Goal: Task Accomplishment & Management: Use online tool/utility

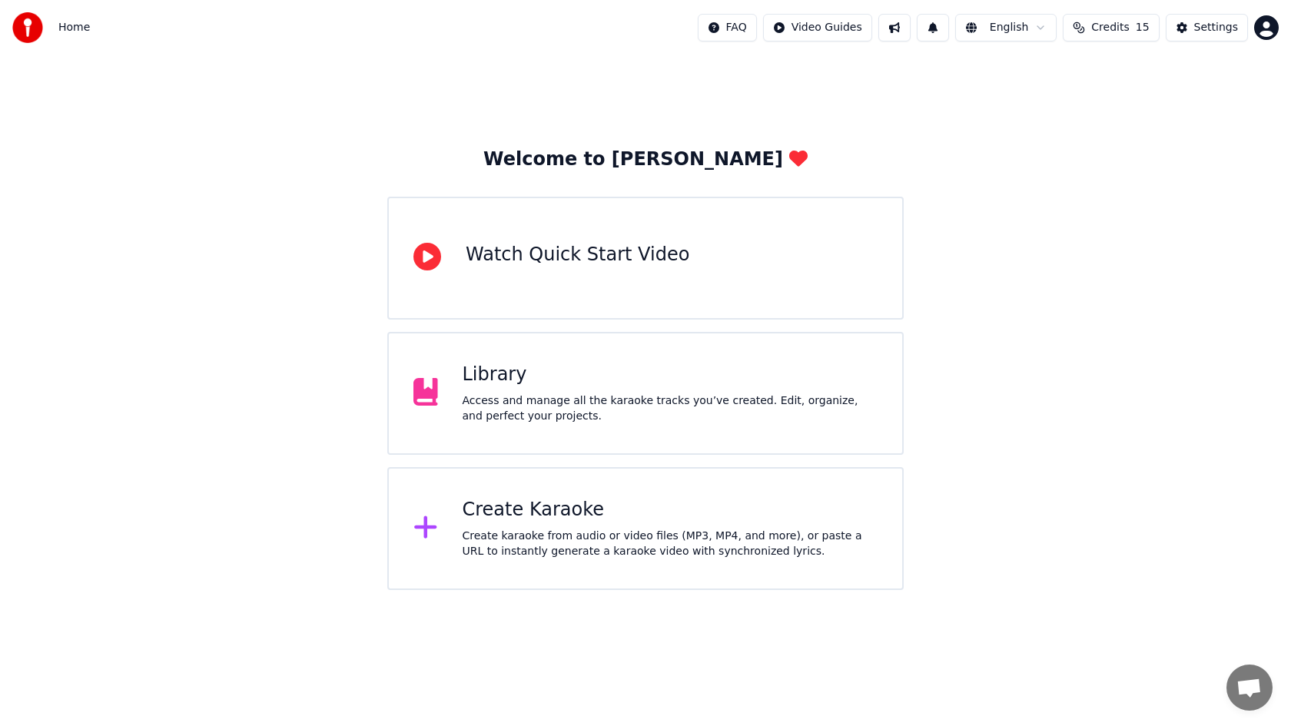
click at [555, 528] on div "Create Karaoke Create karaoke from audio or video files (MP3, MP4, and more), o…" at bounding box center [671, 528] width 416 height 61
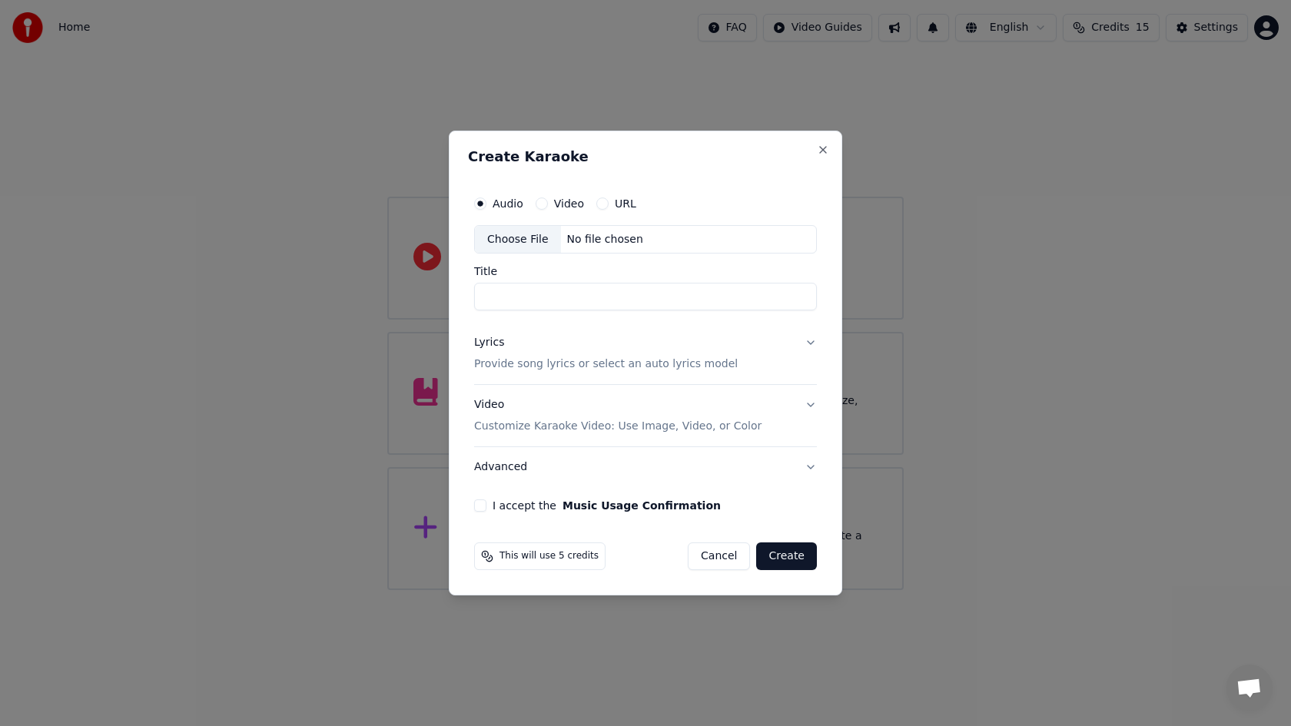
click at [508, 243] on div "Choose File" at bounding box center [518, 240] width 86 height 28
type input "**********"
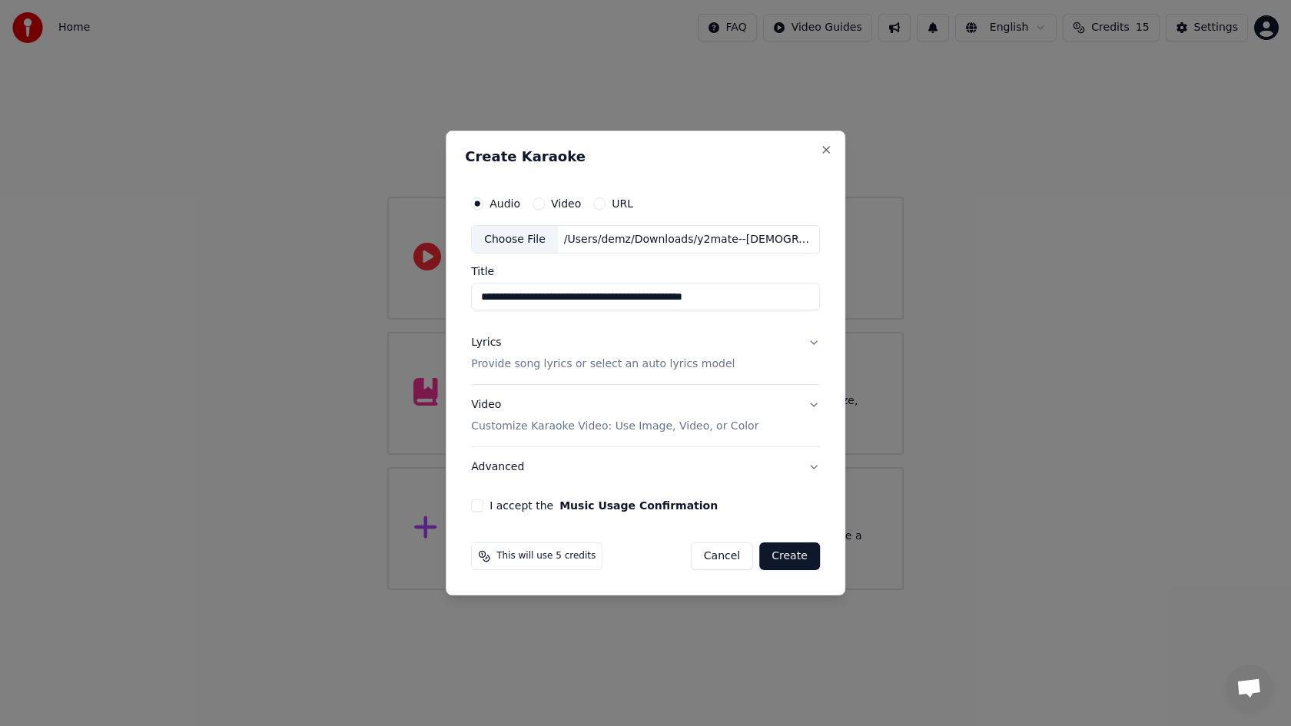
click at [611, 367] on p "Provide song lyrics or select an auto lyrics model" at bounding box center [603, 364] width 264 height 15
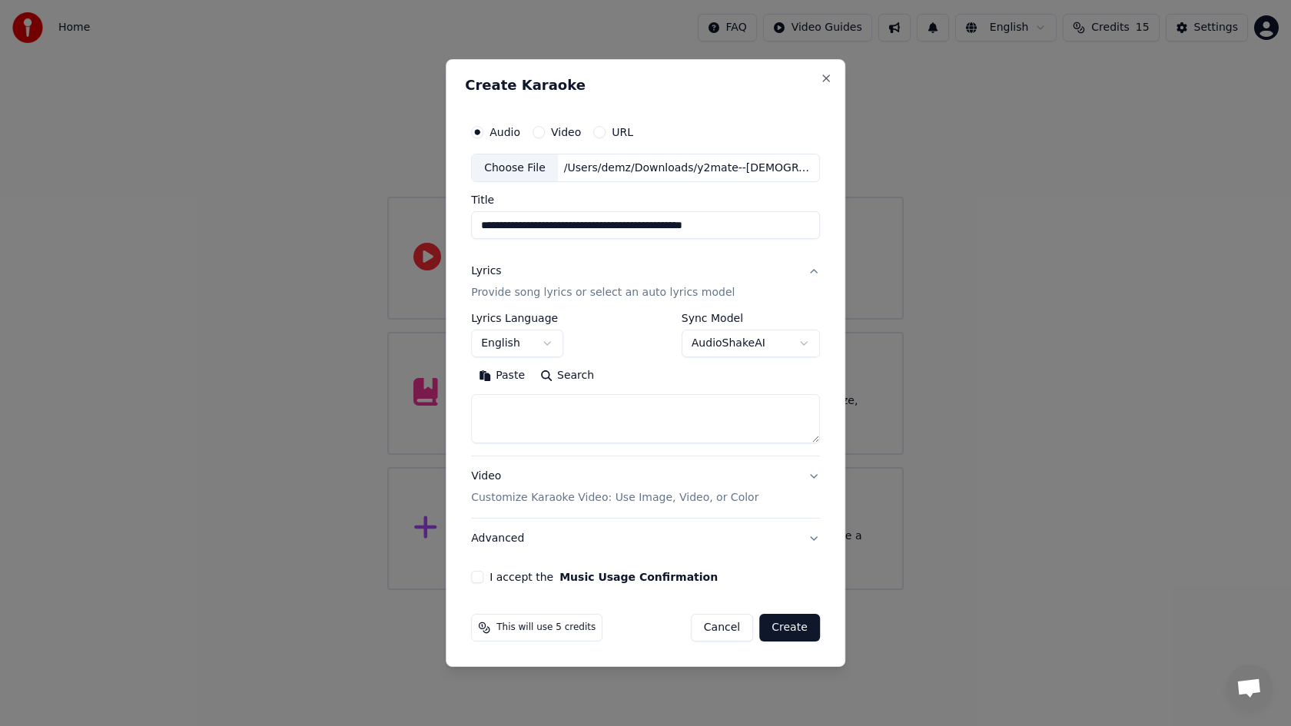
click at [589, 413] on textarea at bounding box center [645, 419] width 349 height 49
click at [479, 575] on button "I accept the Music Usage Confirmation" at bounding box center [477, 577] width 12 height 12
click at [568, 425] on textarea at bounding box center [645, 419] width 349 height 49
paste textarea "**********"
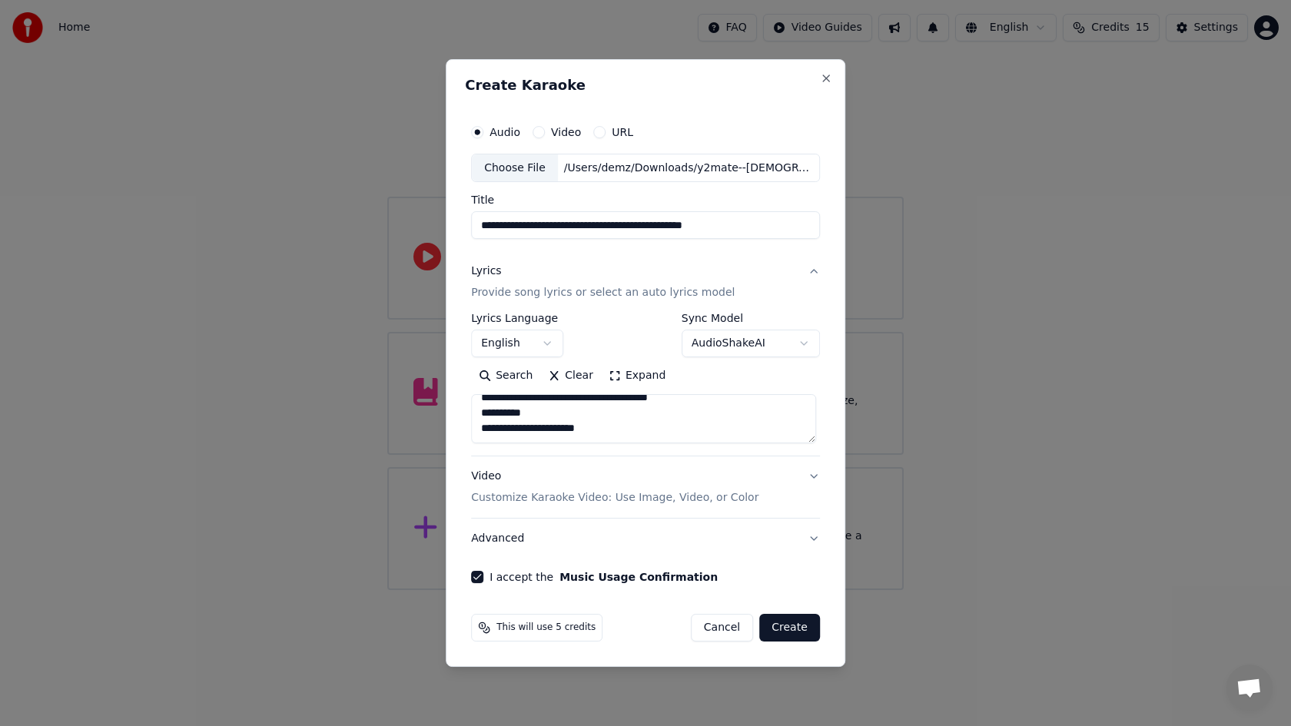
scroll to position [1055, 0]
type textarea "**********"
click at [775, 622] on button "Create" at bounding box center [789, 628] width 61 height 28
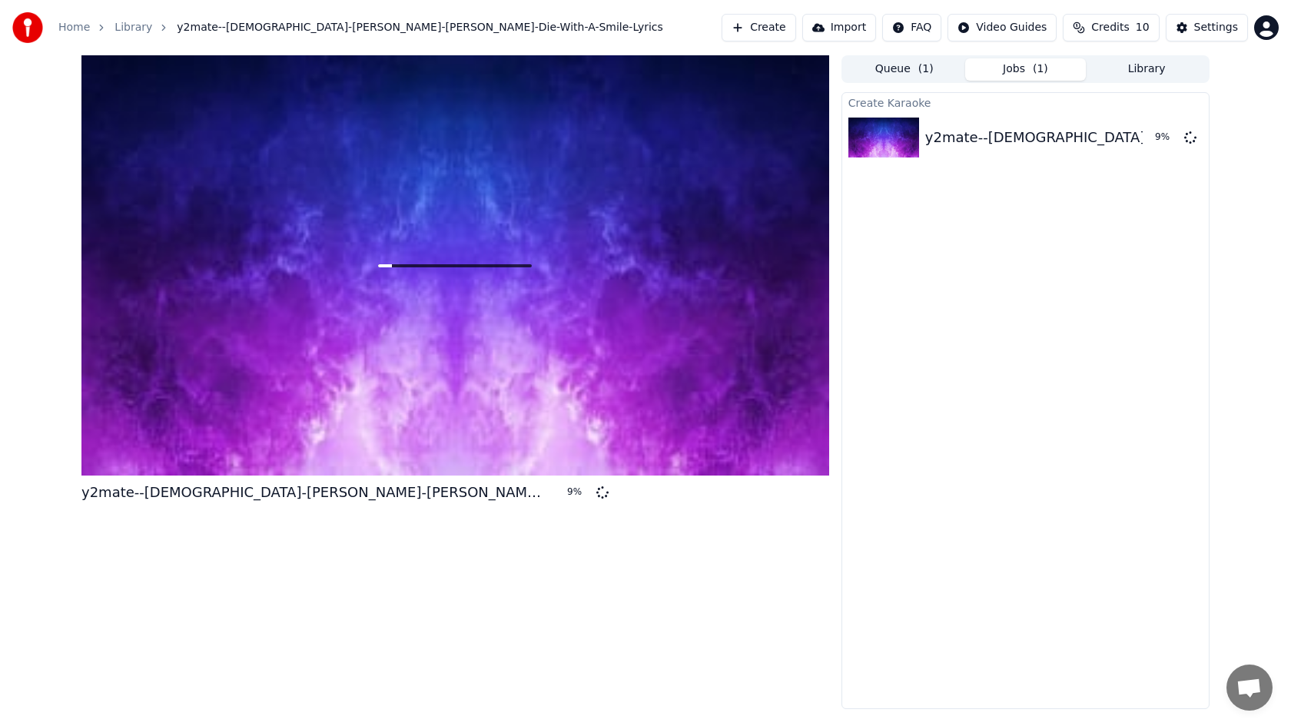
click at [1127, 69] on button "Library" at bounding box center [1146, 69] width 121 height 22
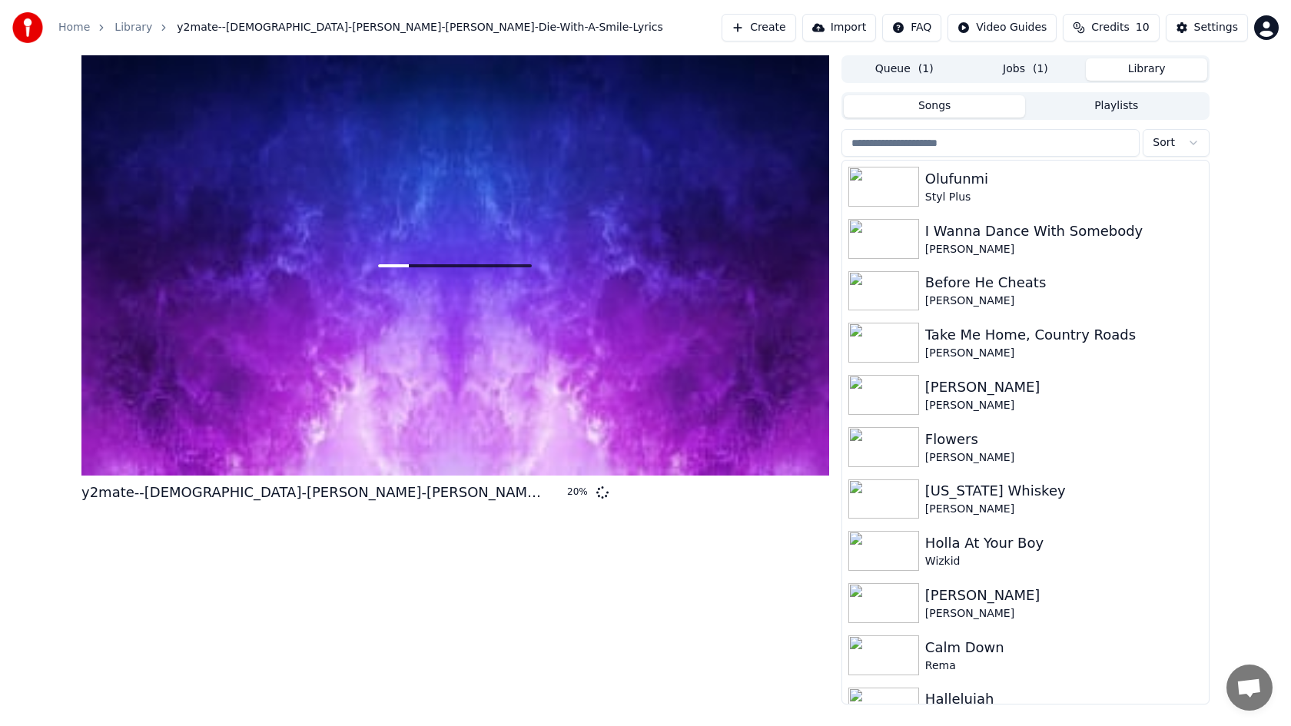
click at [1015, 75] on button "Jobs ( 1 )" at bounding box center [1025, 69] width 121 height 22
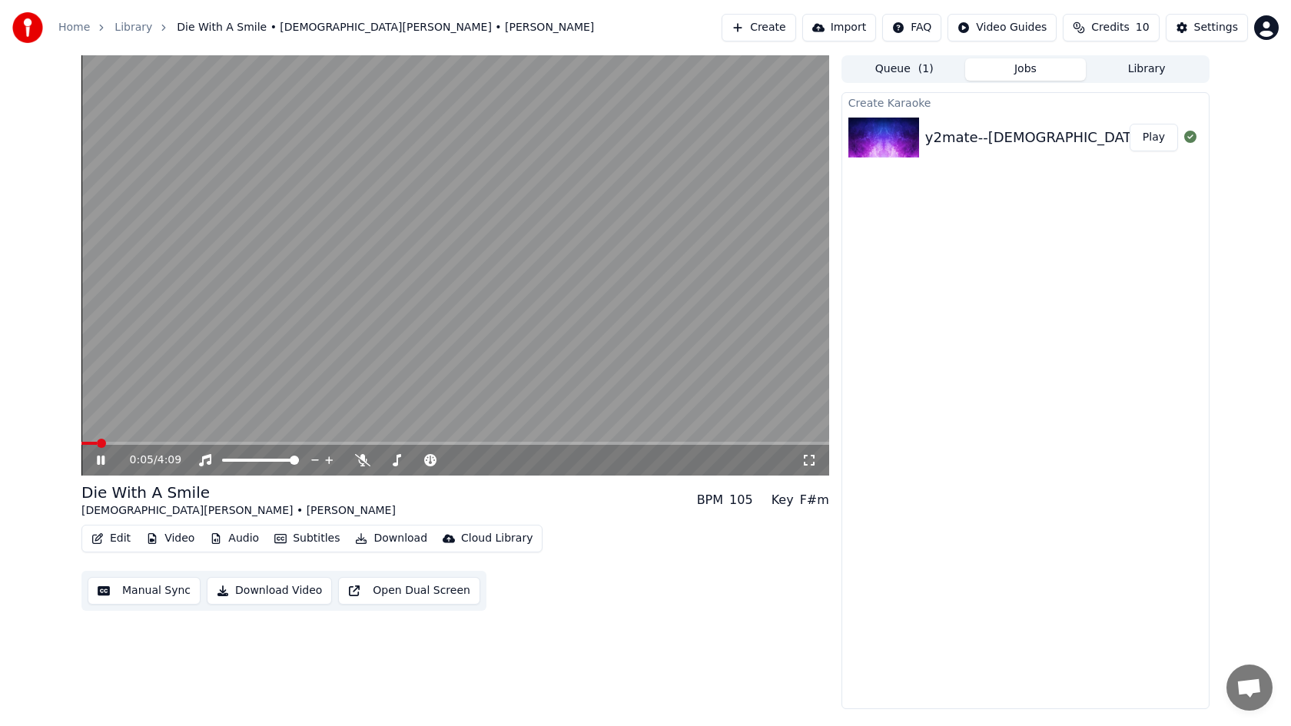
click at [101, 458] on icon at bounding box center [112, 460] width 36 height 12
click at [98, 459] on icon at bounding box center [100, 460] width 9 height 11
click at [238, 592] on button "Download Video" at bounding box center [269, 591] width 125 height 28
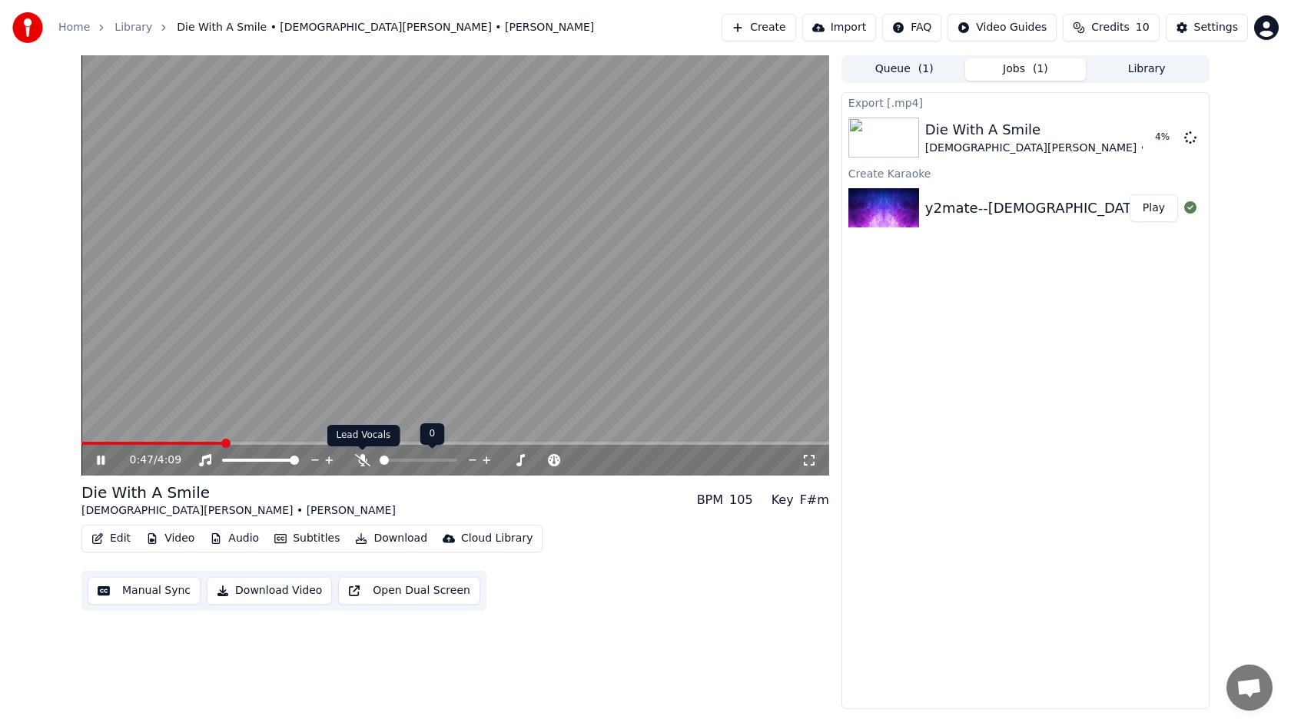
click at [363, 463] on icon at bounding box center [362, 460] width 15 height 12
click at [101, 457] on icon at bounding box center [101, 460] width 8 height 9
click at [1033, 131] on div "Die With A Smile" at bounding box center [1082, 130] width 314 height 22
click at [1010, 144] on div "[DEMOGRAPHIC_DATA][PERSON_NAME] • [PERSON_NAME]" at bounding box center [1082, 148] width 314 height 15
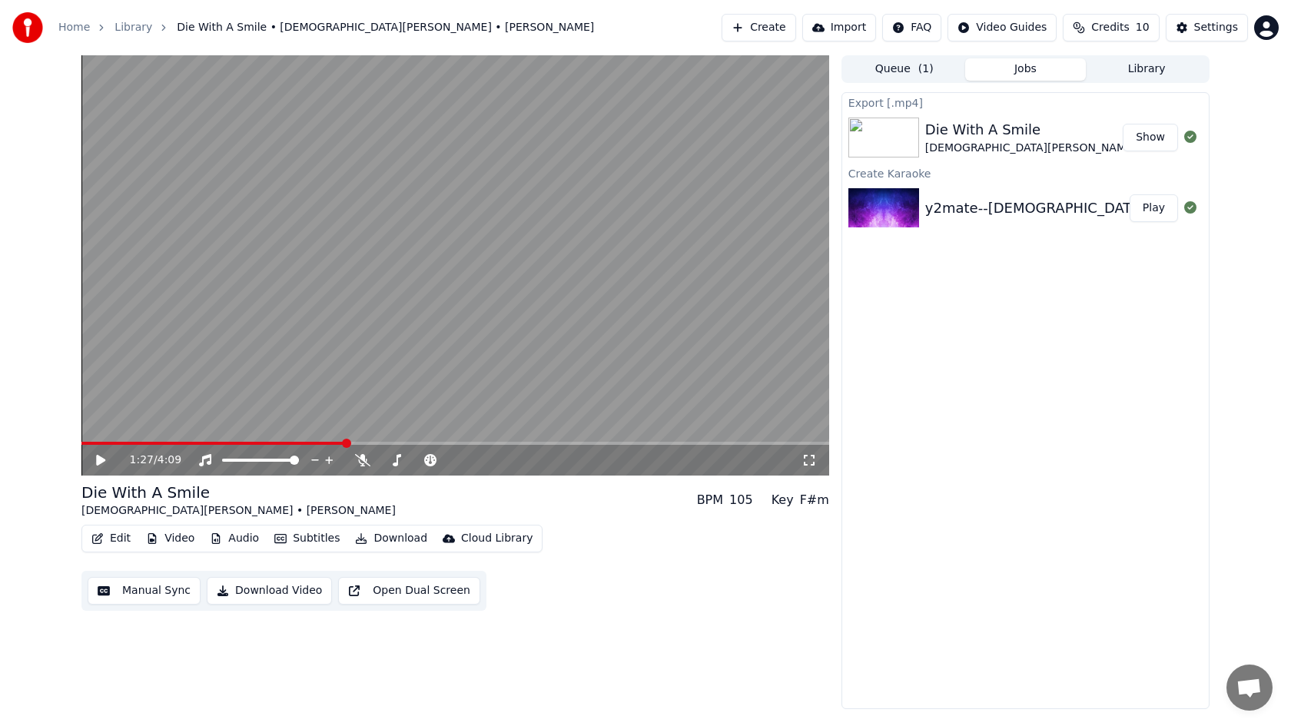
click at [877, 128] on img at bounding box center [883, 138] width 71 height 40
click at [1138, 144] on button "Show" at bounding box center [1150, 138] width 55 height 28
click at [780, 32] on button "Create" at bounding box center [759, 28] width 75 height 28
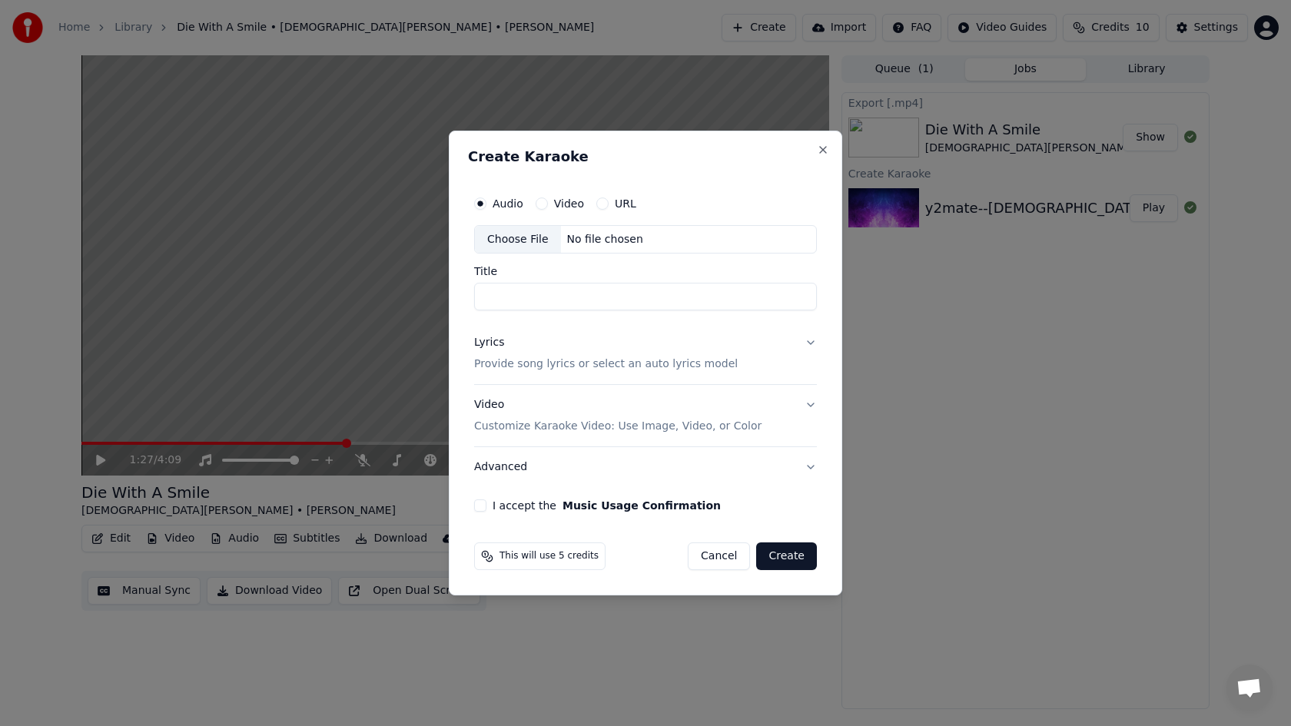
click at [512, 244] on div "Choose File" at bounding box center [518, 240] width 86 height 28
type input "**********"
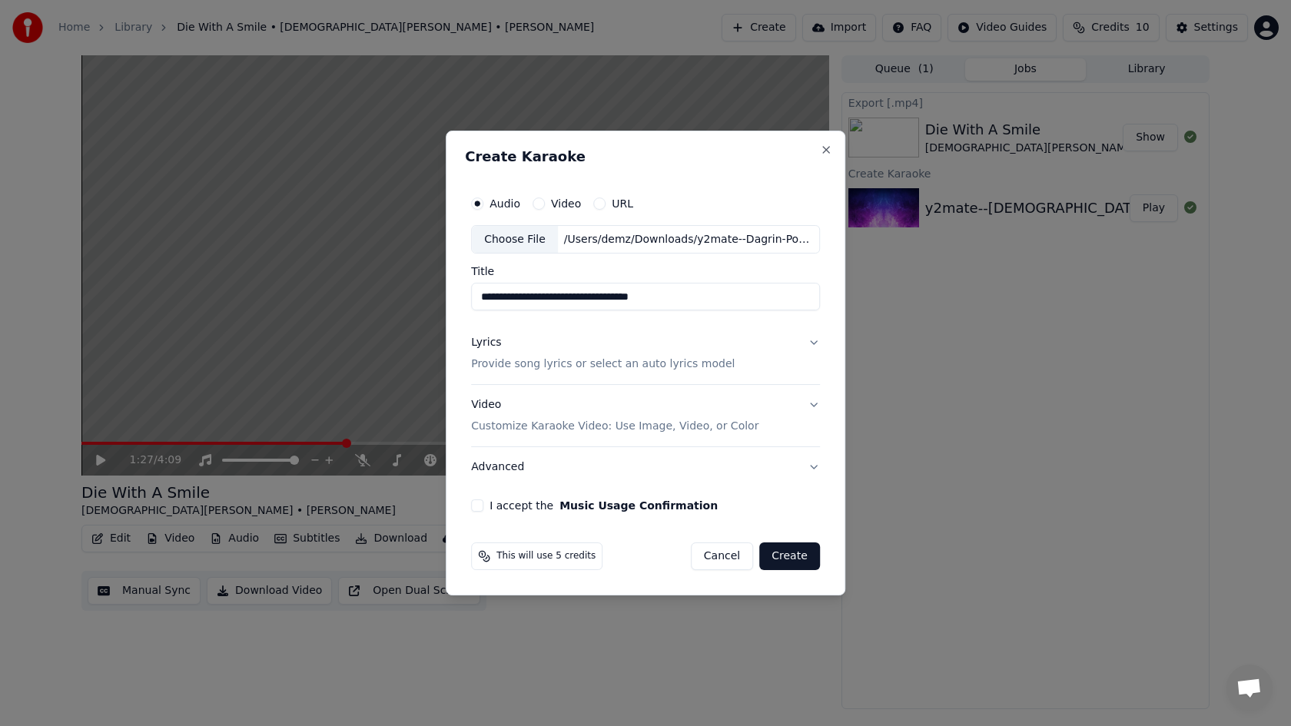
click at [526, 365] on p "Provide song lyrics or select an auto lyrics model" at bounding box center [603, 364] width 264 height 15
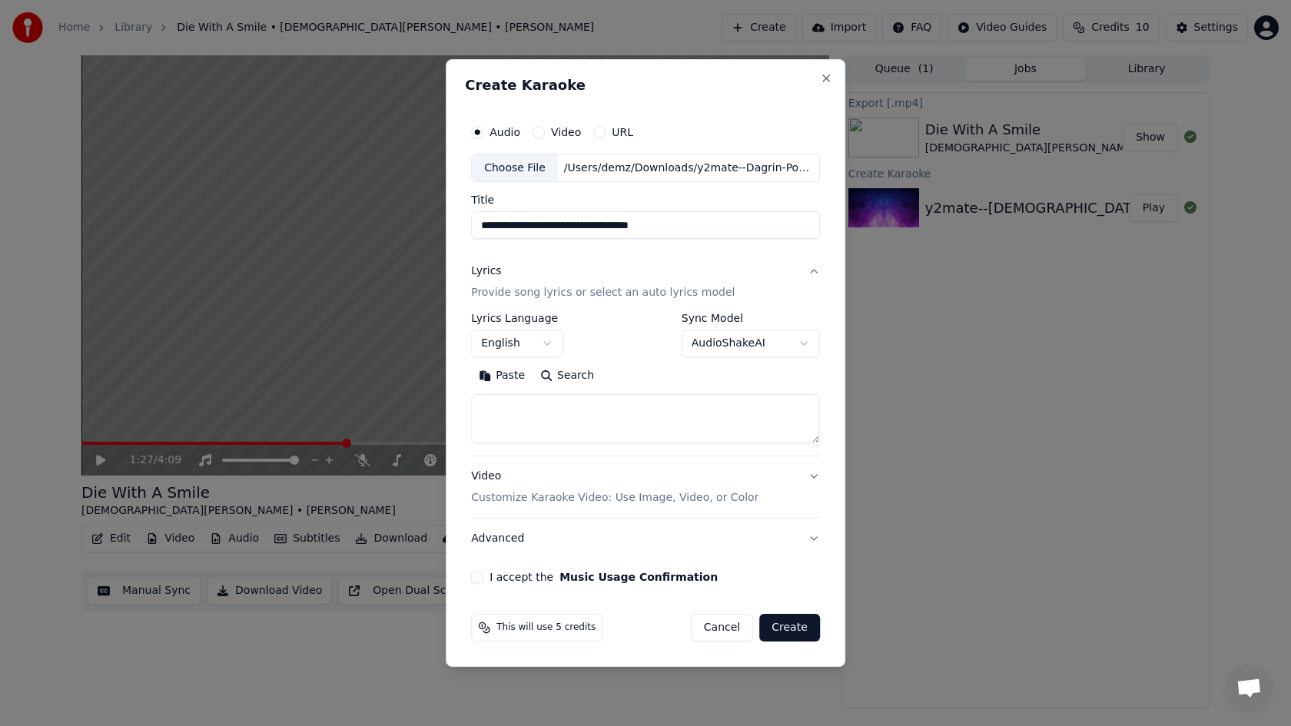
click at [517, 422] on textarea at bounding box center [645, 419] width 349 height 49
paste textarea "**********"
type textarea "**********"
click at [474, 576] on button "I accept the Music Usage Confirmation" at bounding box center [477, 577] width 12 height 12
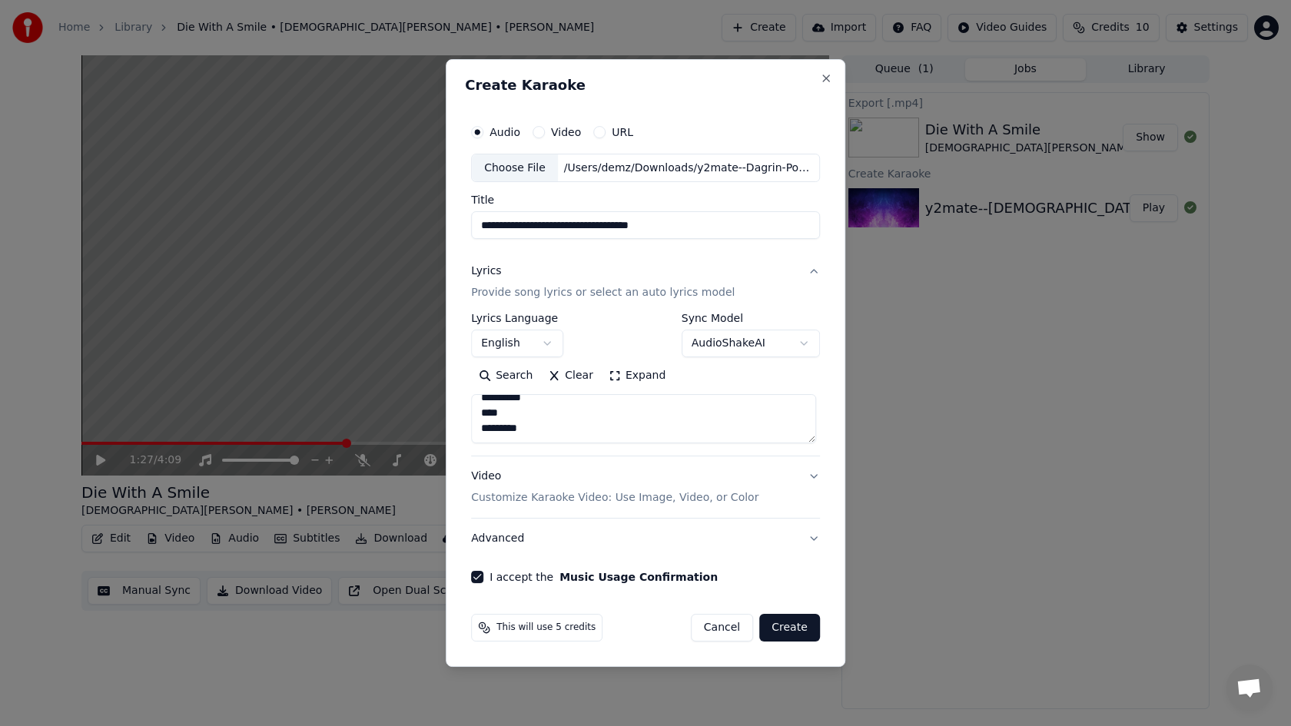
click at [782, 632] on button "Create" at bounding box center [789, 628] width 61 height 28
select select
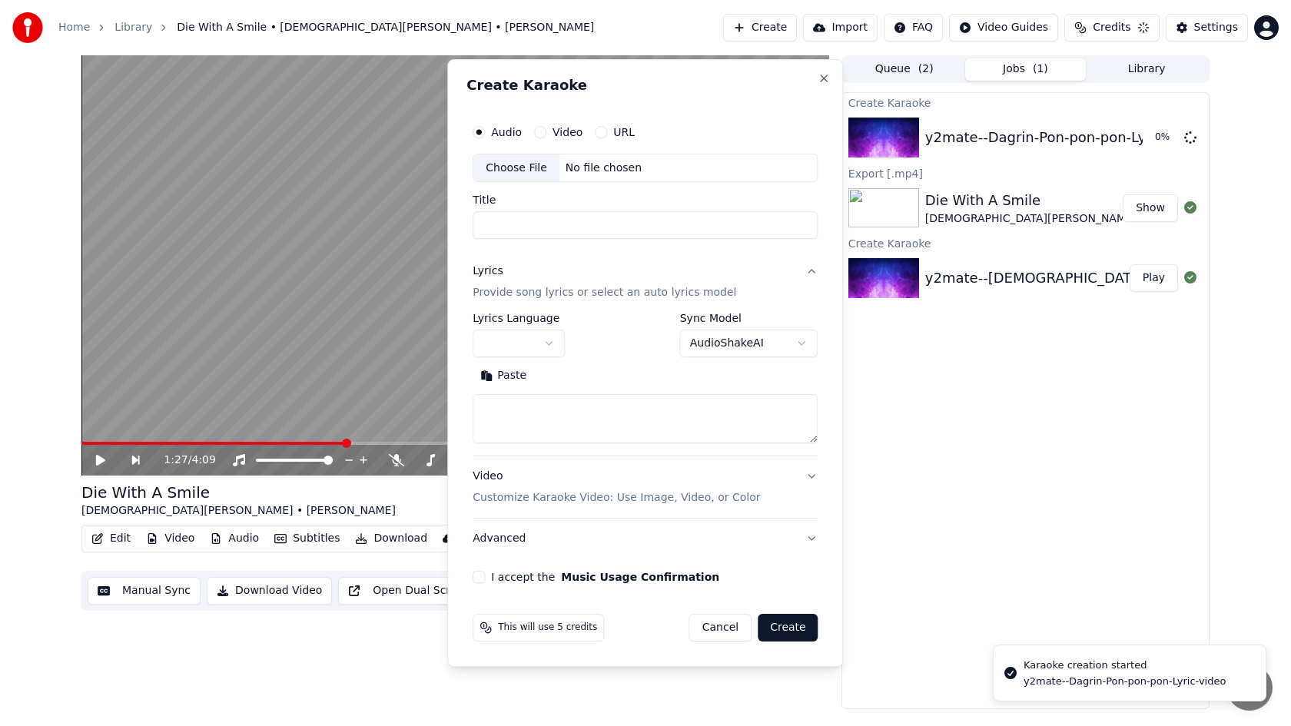
scroll to position [0, 0]
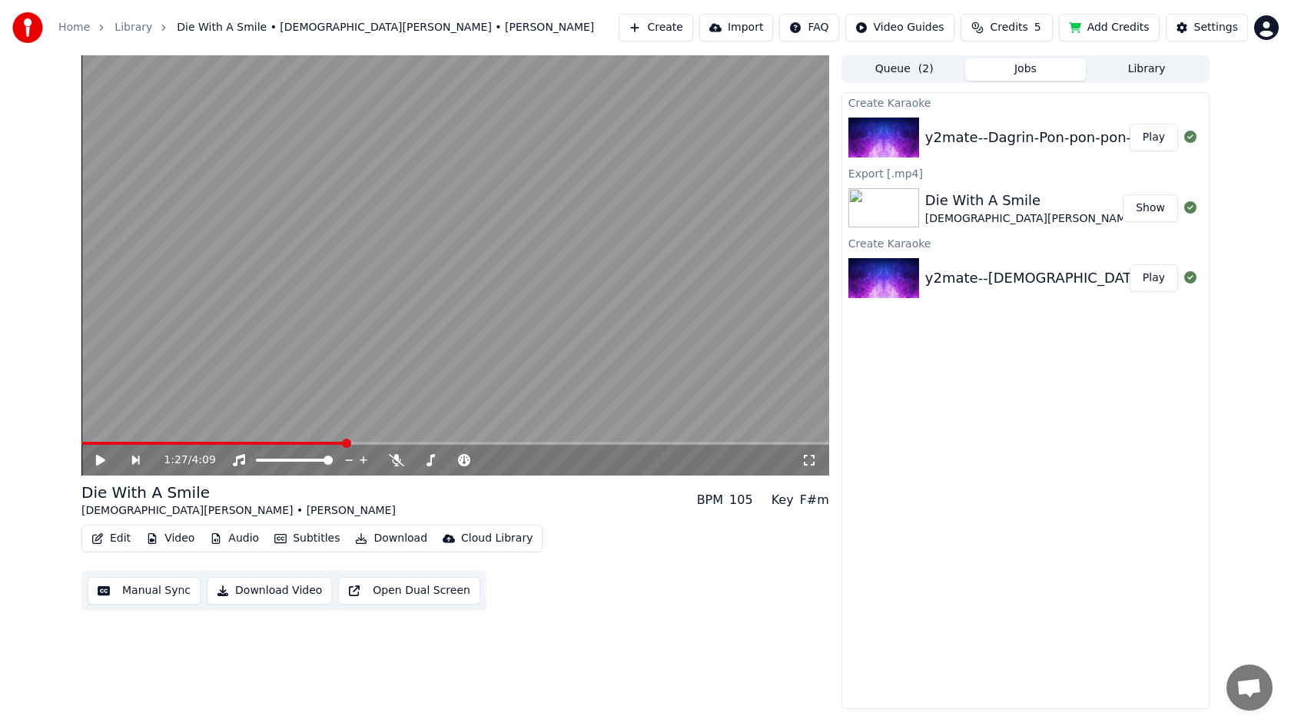
click at [1014, 468] on div "Create Karaoke y2mate--Dagrin-Pon-pon-pon-Lyric-video Play Export [.mp4] Die Wi…" at bounding box center [1025, 400] width 368 height 617
click at [1032, 429] on div "Create Karaoke y2mate--Dagrin-Pon-pon-pon-Lyric-video Play Export [.mp4] Die Wi…" at bounding box center [1025, 400] width 368 height 617
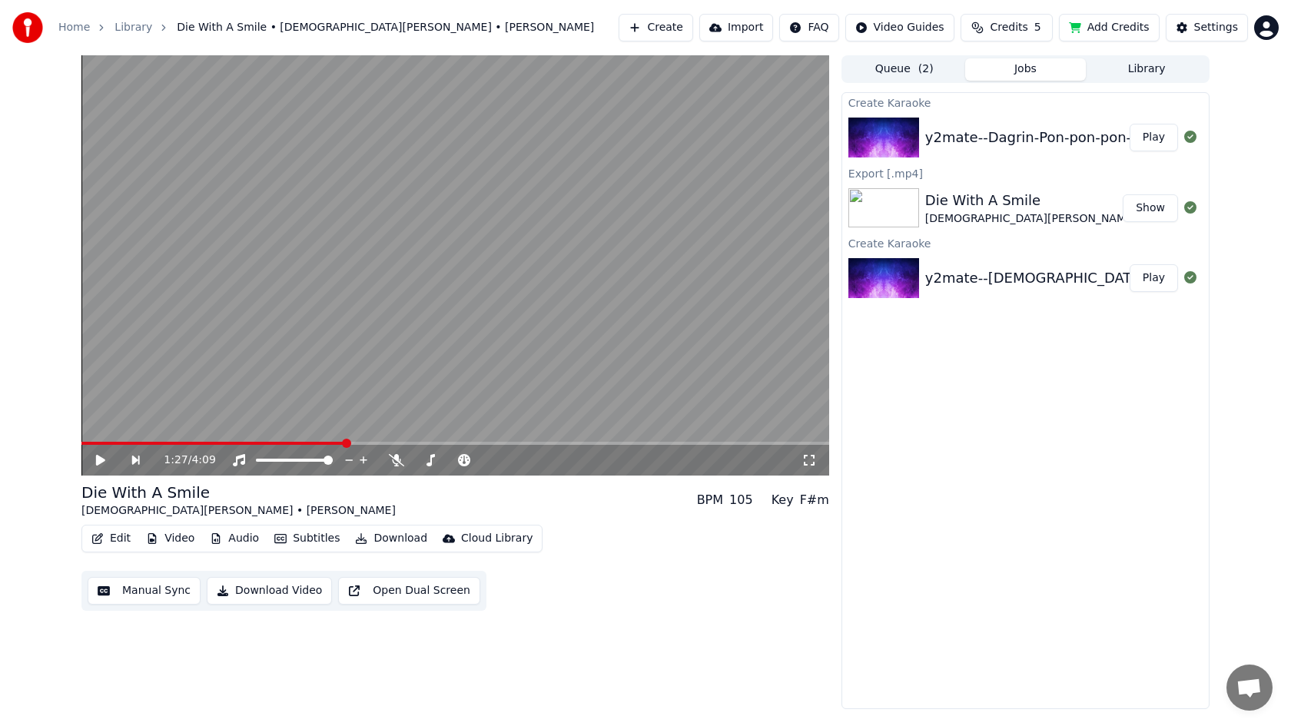
click at [1032, 429] on div "Create Karaoke y2mate--Dagrin-Pon-pon-pon-Lyric-video Play Export [.mp4] Die Wi…" at bounding box center [1025, 400] width 368 height 617
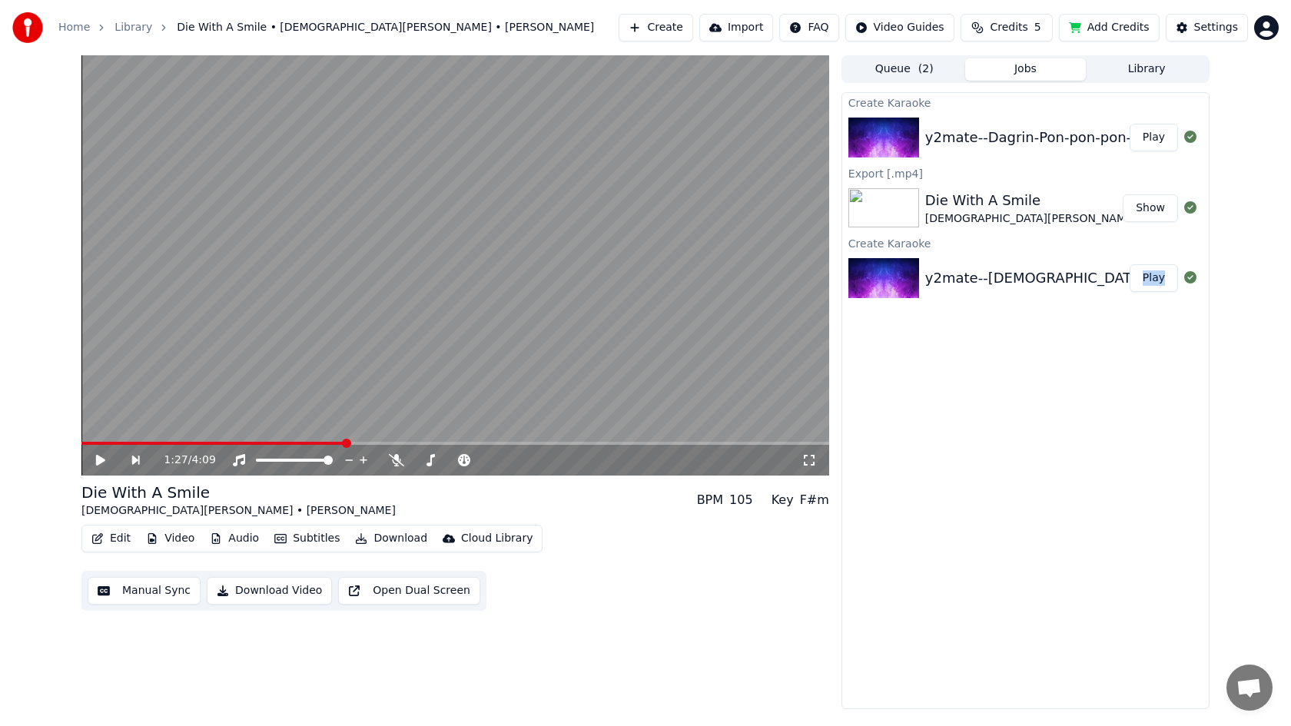
click at [1057, 396] on div "Create Karaoke y2mate--Dagrin-Pon-pon-pon-Lyric-video Play Export [.mp4] Die Wi…" at bounding box center [1025, 400] width 368 height 617
click at [1021, 357] on div "Create Karaoke y2mate--Dagrin-Pon-pon-pon-Lyric-video Play Export [.mp4] Die Wi…" at bounding box center [1025, 400] width 368 height 617
click at [1169, 146] on button "Play" at bounding box center [1154, 138] width 48 height 28
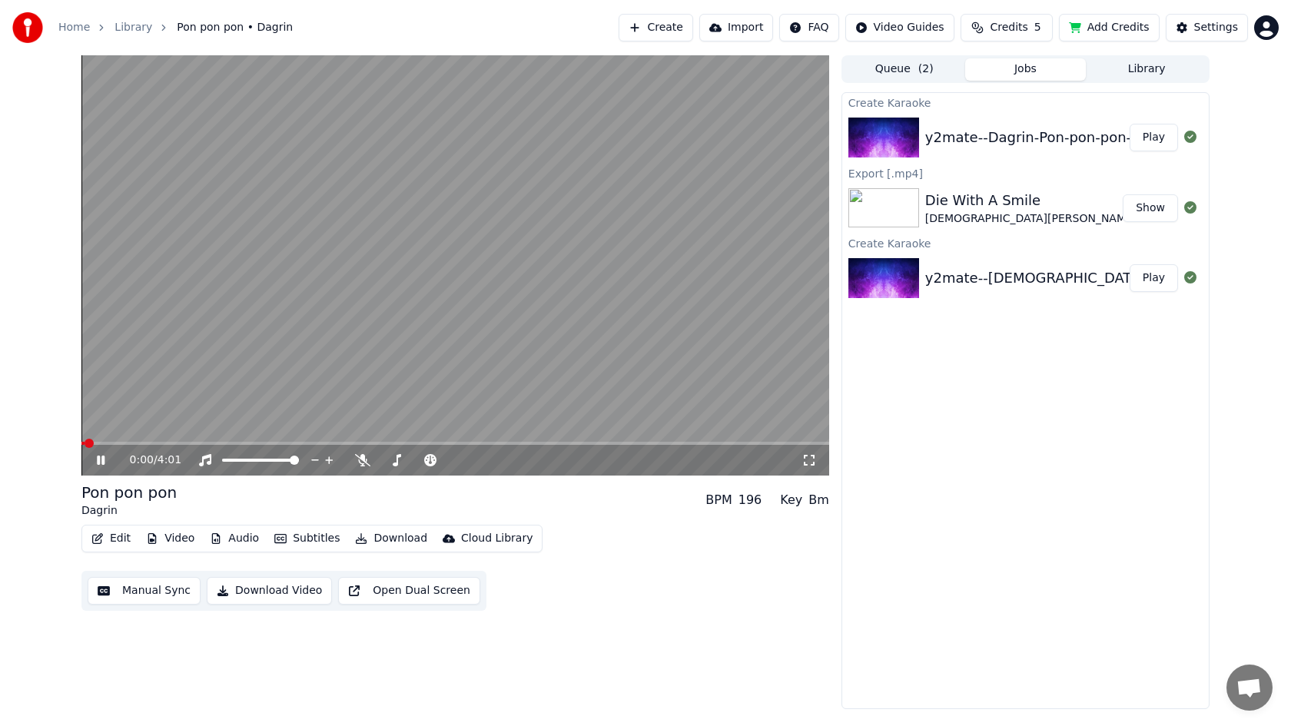
click at [268, 582] on button "Download Video" at bounding box center [269, 591] width 125 height 28
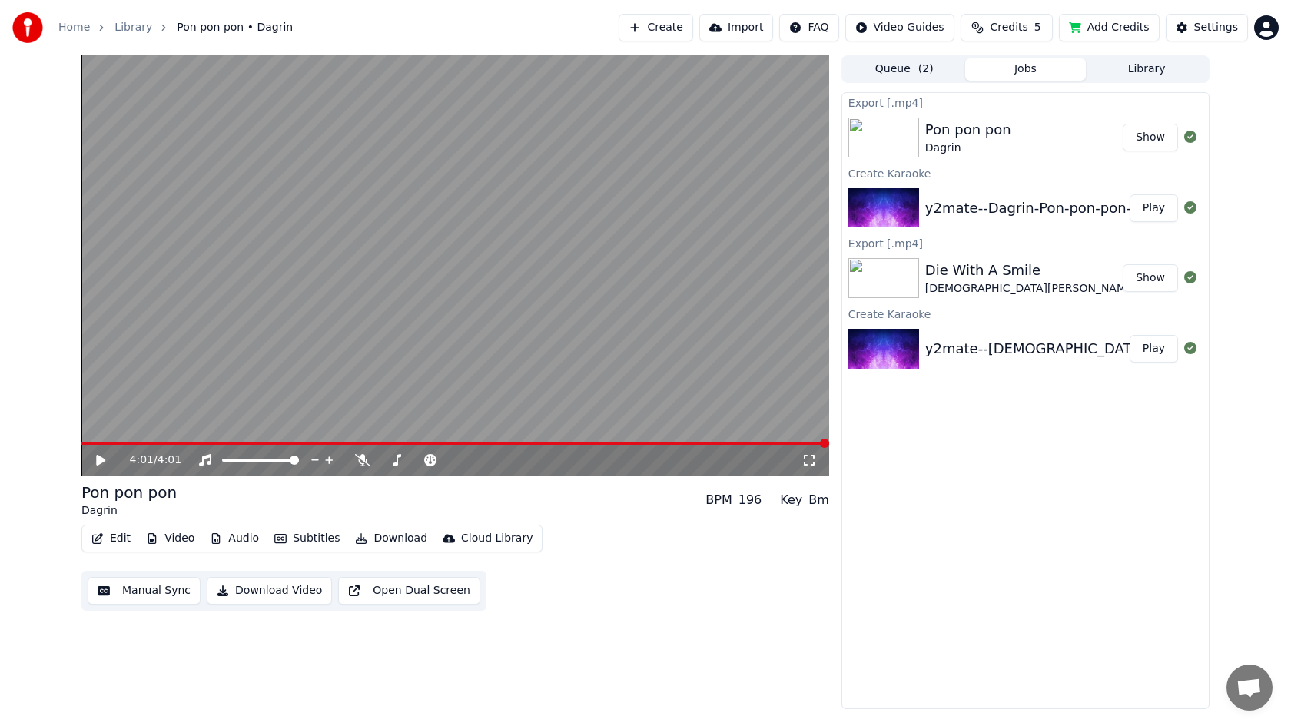
click at [672, 30] on button "Create" at bounding box center [656, 28] width 75 height 28
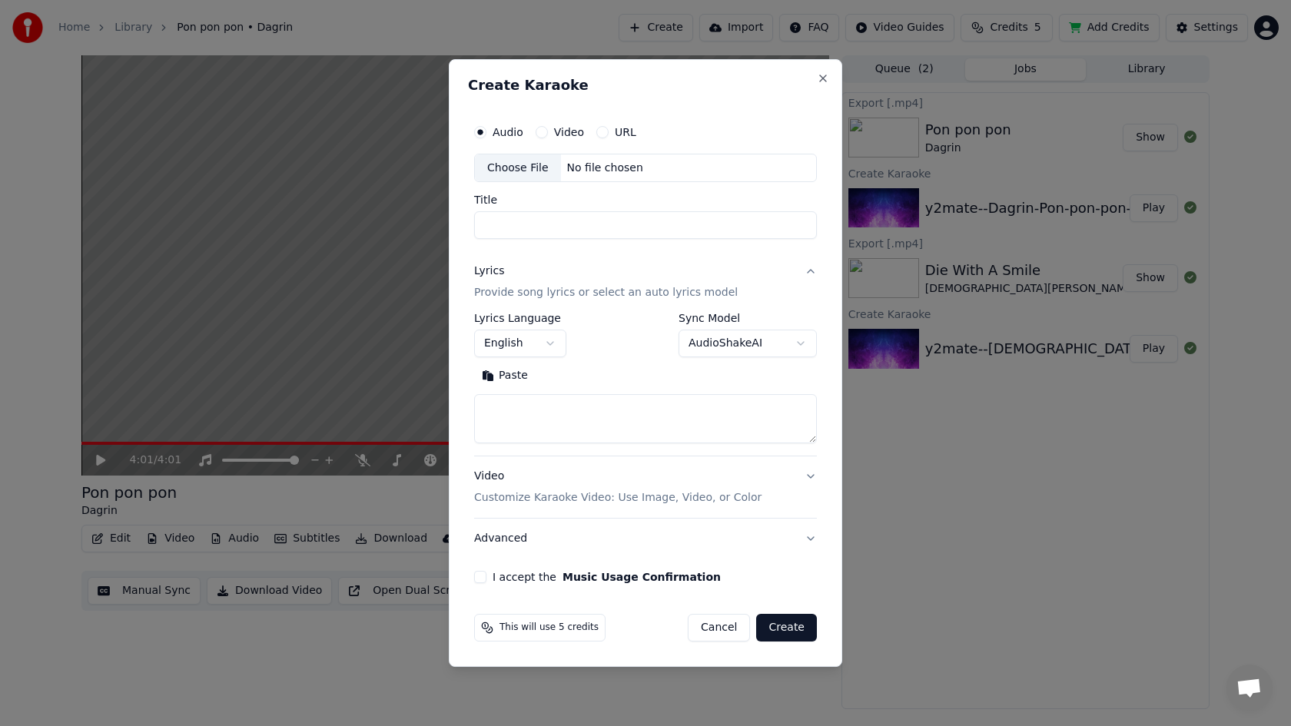
click at [521, 165] on div "Choose File" at bounding box center [518, 168] width 86 height 28
type input "**********"
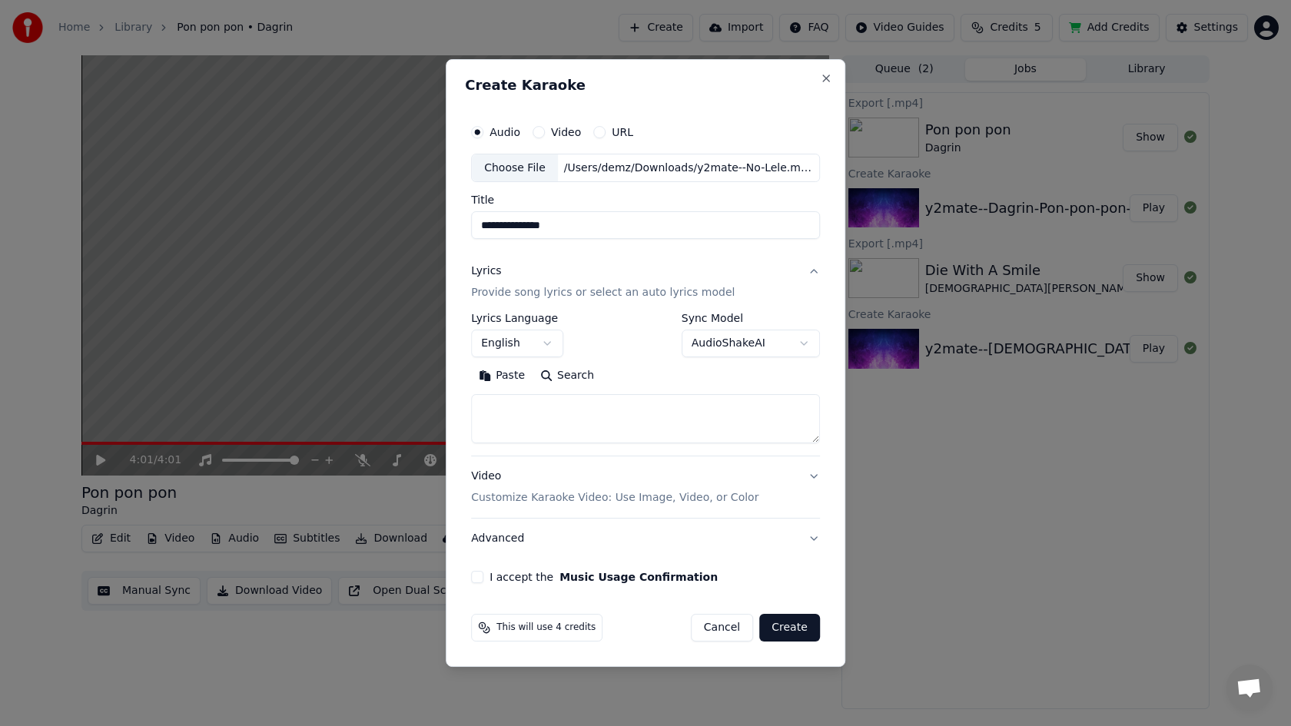
click at [517, 420] on textarea at bounding box center [645, 419] width 349 height 49
paste textarea "**********"
type textarea "**********"
click at [482, 579] on button "I accept the Music Usage Confirmation" at bounding box center [477, 577] width 12 height 12
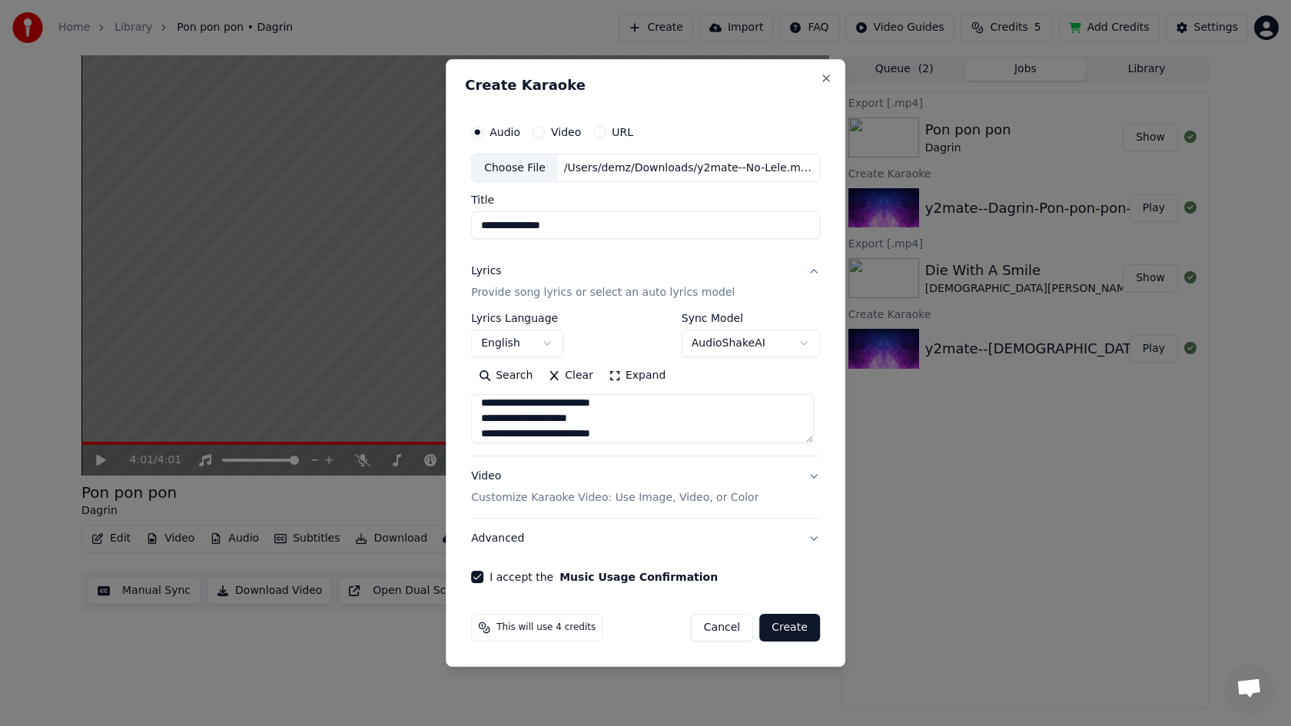
click at [794, 622] on button "Create" at bounding box center [789, 628] width 61 height 28
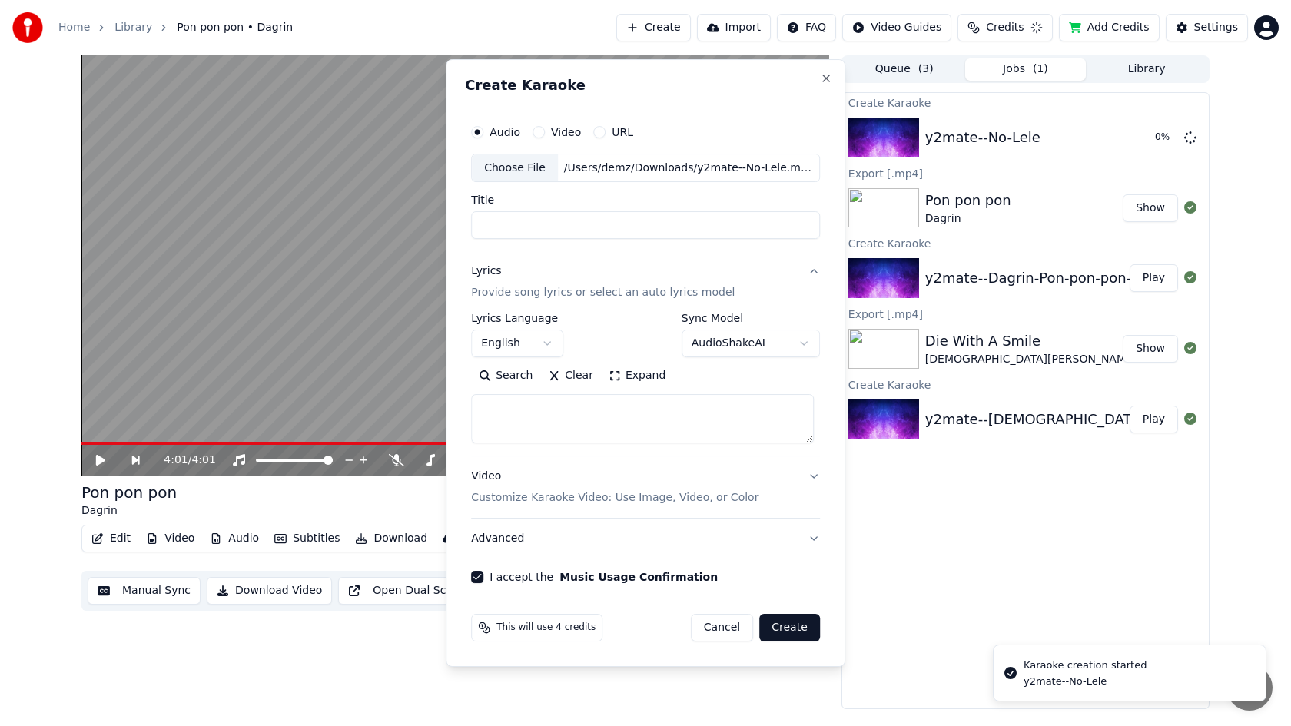
select select
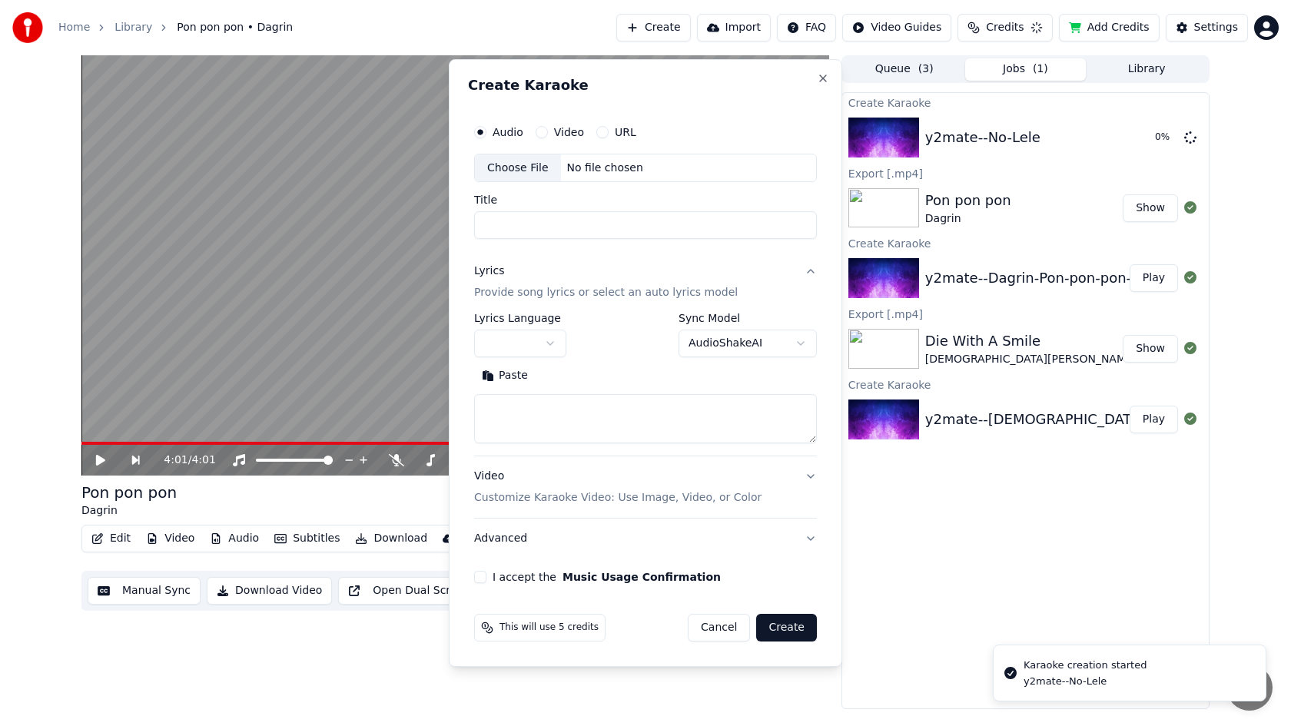
scroll to position [0, 0]
